Goal: Transaction & Acquisition: Download file/media

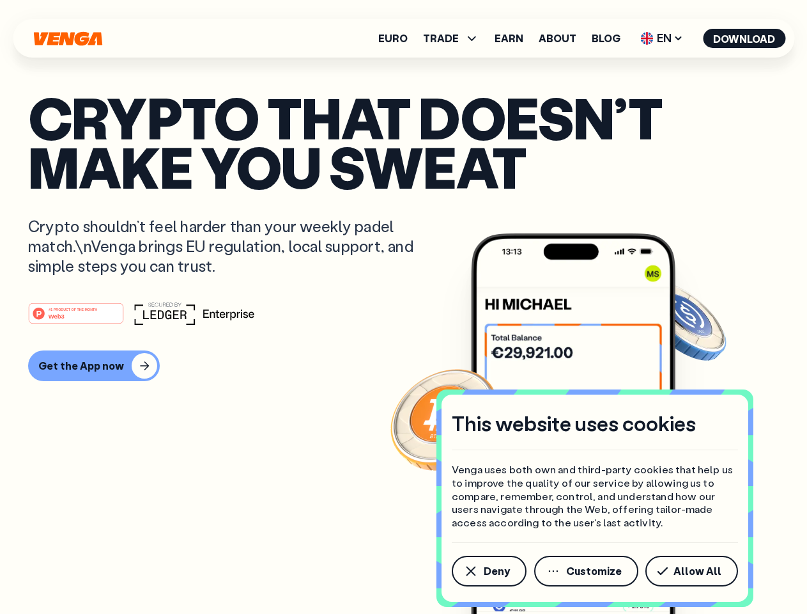
click at [403, 307] on div "#1 PRODUCT OF THE MONTH Web3" at bounding box center [403, 313] width 751 height 23
click at [488, 571] on span "Deny" at bounding box center [497, 571] width 26 height 10
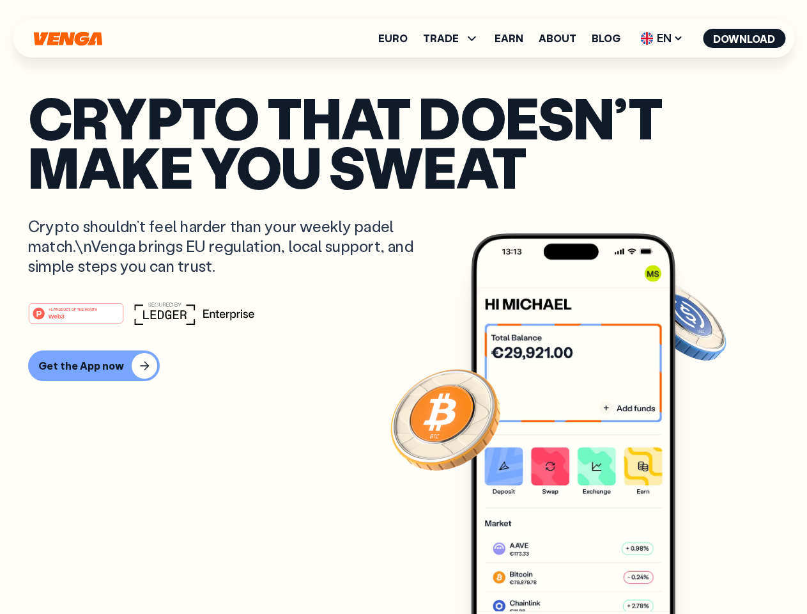
click at [587, 571] on img at bounding box center [573, 447] width 205 height 428
click at [694, 571] on article "Crypto that doesn’t make you sweat Crypto shouldn’t feel harder than your weekl…" at bounding box center [403, 332] width 751 height 479
click at [455, 38] on span "TRADE" at bounding box center [441, 38] width 36 height 10
click at [662, 38] on span "EN" at bounding box center [662, 38] width 52 height 20
click at [745, 38] on button "Download" at bounding box center [744, 38] width 82 height 19
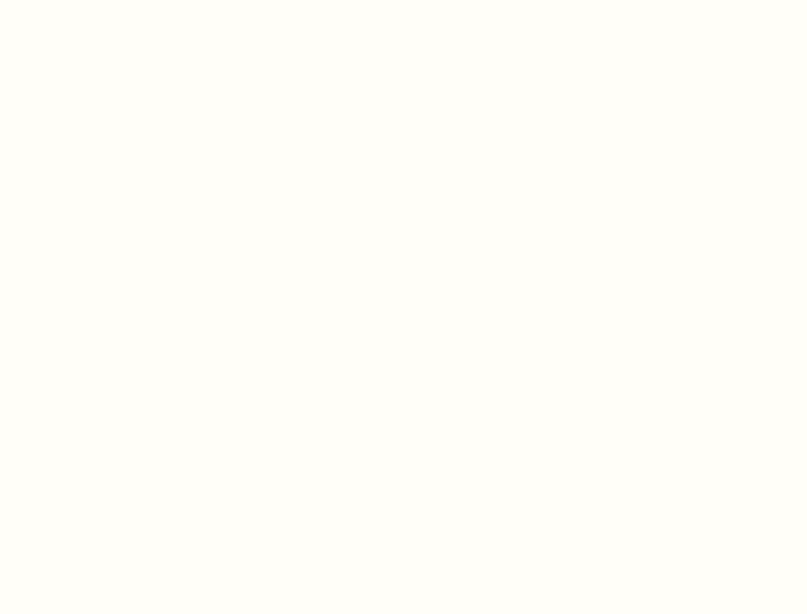
click at [403, 0] on html "This website uses cookies Venga uses both own and third-party cookies that help…" at bounding box center [403, 0] width 807 height 0
click at [92, 0] on html "This website uses cookies Venga uses both own and third-party cookies that help…" at bounding box center [403, 0] width 807 height 0
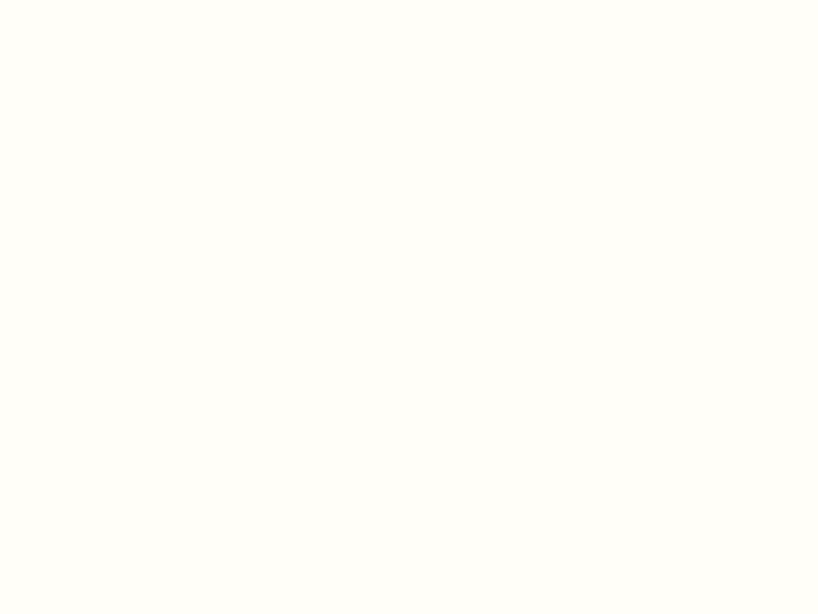
click at [78, 0] on html "This website uses cookies Venga uses both own and third-party cookies that help…" at bounding box center [409, 0] width 818 height 0
